Goal: Task Accomplishment & Management: Use online tool/utility

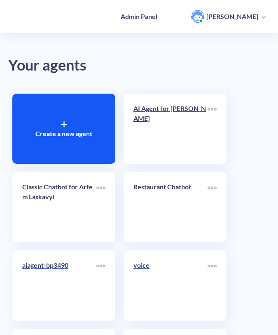
click at [81, 200] on p "Classic Chatbot for Artem Laskavyi" at bounding box center [59, 192] width 74 height 20
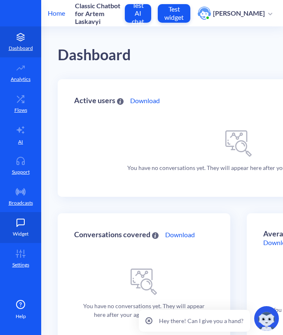
click at [13, 219] on icon at bounding box center [20, 222] width 16 height 8
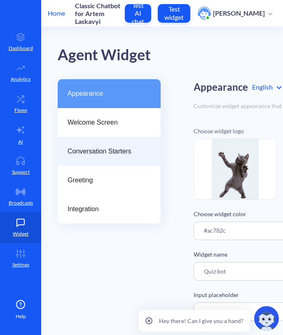
click at [89, 162] on div "Conversation Starters" at bounding box center [109, 151] width 103 height 29
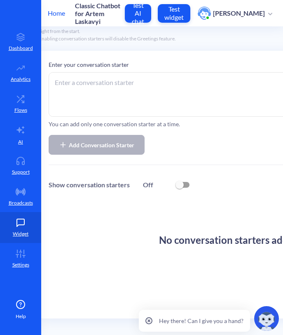
scroll to position [79, 162]
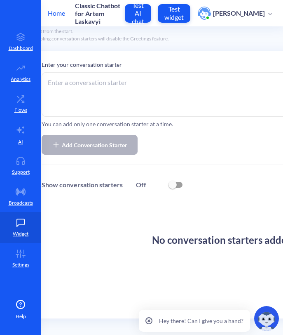
click at [141, 89] on textarea at bounding box center [232, 94] width 380 height 45
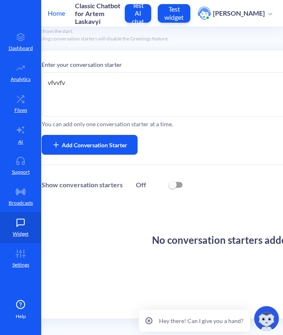
type textarea "vfvvfv"
click at [110, 141] on span "Add Conversation Starter" at bounding box center [95, 145] width 66 height 9
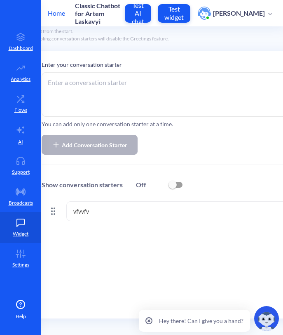
scroll to position [79, 164]
click at [140, 107] on textarea at bounding box center [230, 94] width 380 height 45
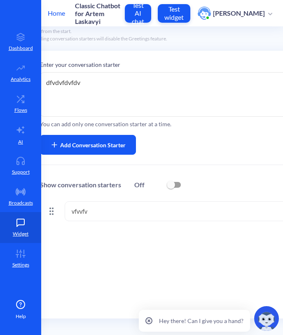
type textarea "dfvdvfdvfdv"
click at [122, 143] on span "Add Conversation Starter" at bounding box center [93, 145] width 66 height 9
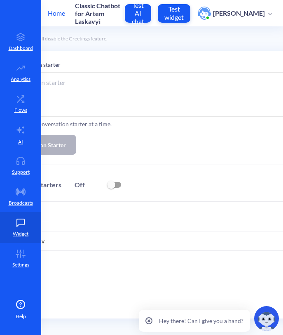
click at [114, 181] on input "checkbox" at bounding box center [111, 185] width 20 height 20
checkbox input "true"
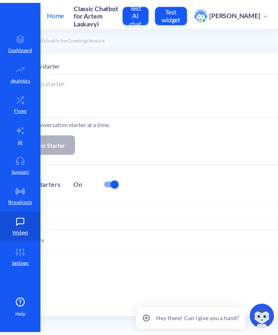
scroll to position [79, 313]
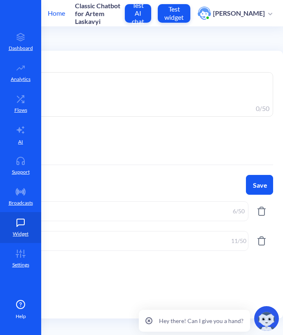
click at [250, 177] on button "Save" at bounding box center [259, 185] width 27 height 20
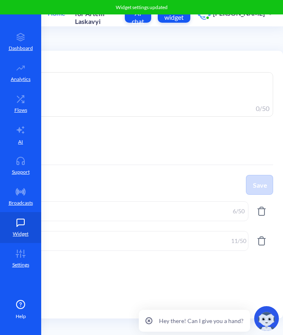
click at [190, 21] on button "Test widget" at bounding box center [174, 13] width 33 height 19
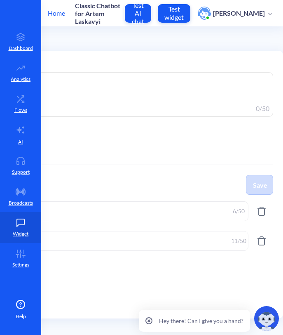
click at [55, 17] on p "Home" at bounding box center [56, 13] width 17 height 10
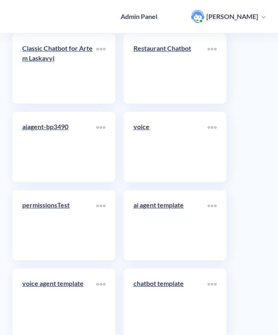
scroll to position [134, 0]
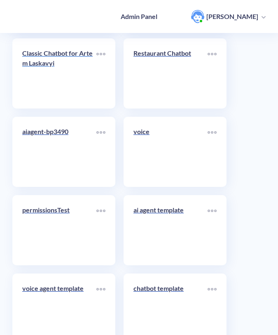
click at [75, 77] on link "Classic Chatbot for Artem Laskavyi" at bounding box center [59, 73] width 74 height 50
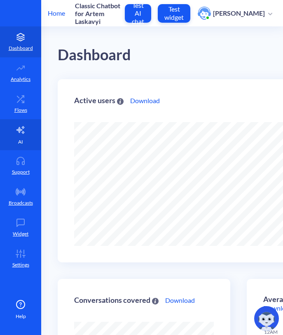
scroll to position [335, 283]
click at [27, 143] on link "AI" at bounding box center [20, 134] width 41 height 31
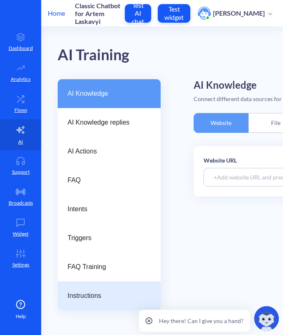
click at [82, 291] on span "Instructions" at bounding box center [106, 296] width 77 height 10
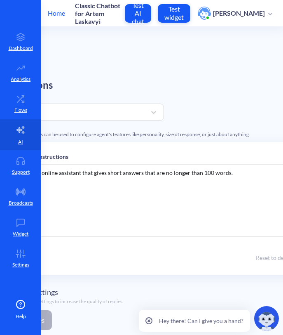
scroll to position [0, 209]
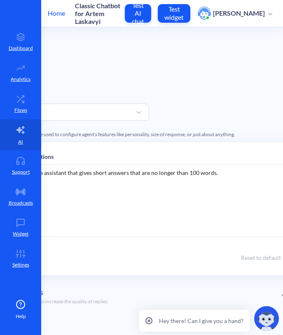
click at [149, 229] on div "You are an online assistant that gives short answers that are no longer than 10…" at bounding box center [141, 200] width 294 height 73
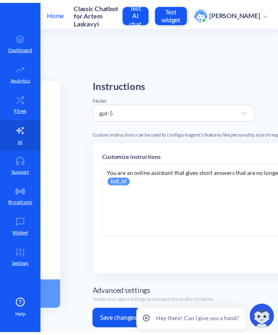
scroll to position [0, 143]
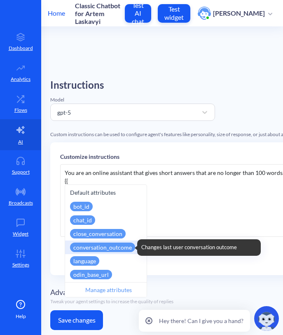
click at [108, 249] on div "conversation_outcome" at bounding box center [102, 246] width 65 height 9
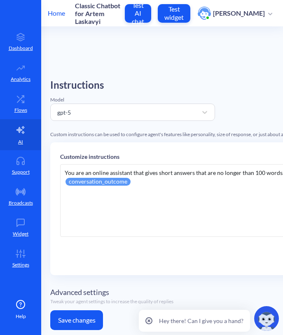
click at [55, 14] on p "Home" at bounding box center [56, 13] width 17 height 10
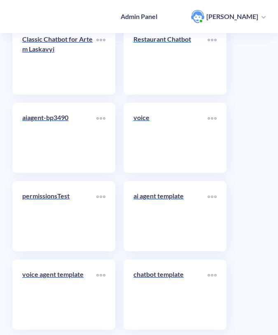
scroll to position [155, 0]
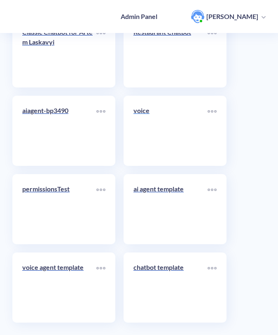
click at [164, 138] on link "voice" at bounding box center [171, 131] width 74 height 50
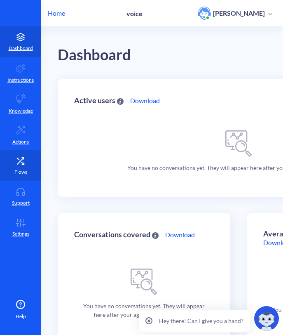
click at [17, 168] on p "Flows" at bounding box center [20, 171] width 13 height 7
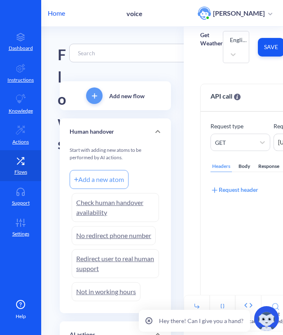
click at [136, 138] on div "Human handover" at bounding box center [115, 131] width 111 height 26
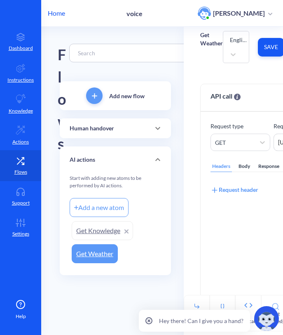
click at [139, 131] on div "Human handover" at bounding box center [116, 128] width 92 height 9
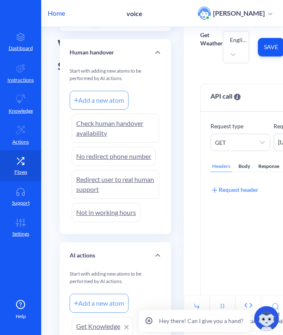
scroll to position [82, 0]
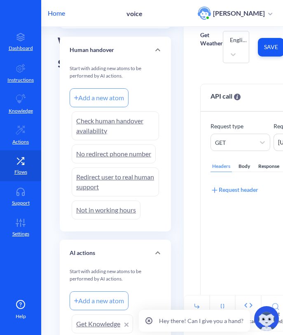
click at [121, 115] on link "Check human handover availability" at bounding box center [115, 125] width 87 height 29
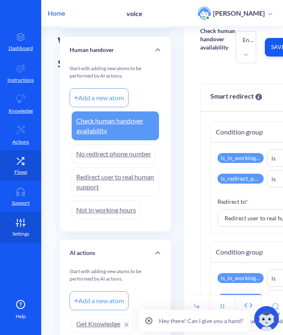
click at [26, 222] on icon at bounding box center [20, 222] width 16 height 8
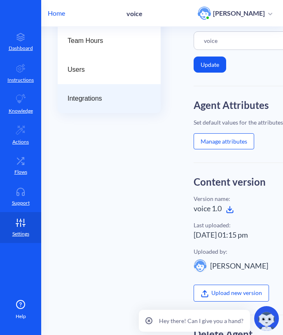
click at [122, 106] on div "Integrations" at bounding box center [109, 98] width 103 height 29
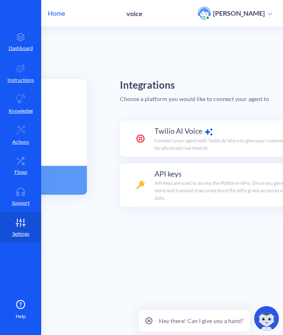
scroll to position [0, 115]
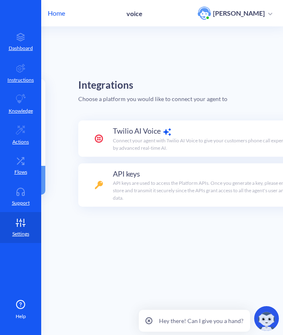
click at [180, 135] on div "Twilio AI Voice Connect your agent with Twilio AI Voice to give your customers …" at bounding box center [215, 138] width 204 height 26
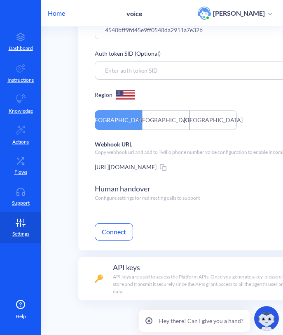
scroll to position [234, 115]
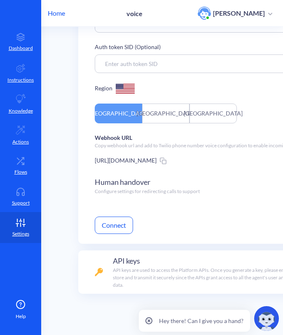
click at [162, 187] on div "Human handover Configure settings for redirecting calls to support" at bounding box center [147, 185] width 105 height 19
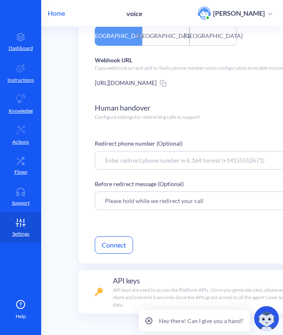
scroll to position [314, 115]
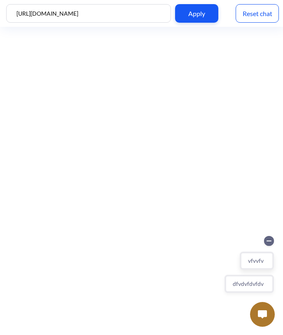
click at [256, 263] on button "vfvvfv" at bounding box center [257, 260] width 34 height 18
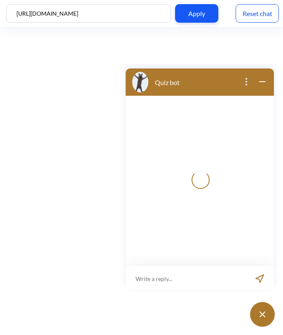
scroll to position [1, 0]
